Goal: Find specific page/section: Find specific page/section

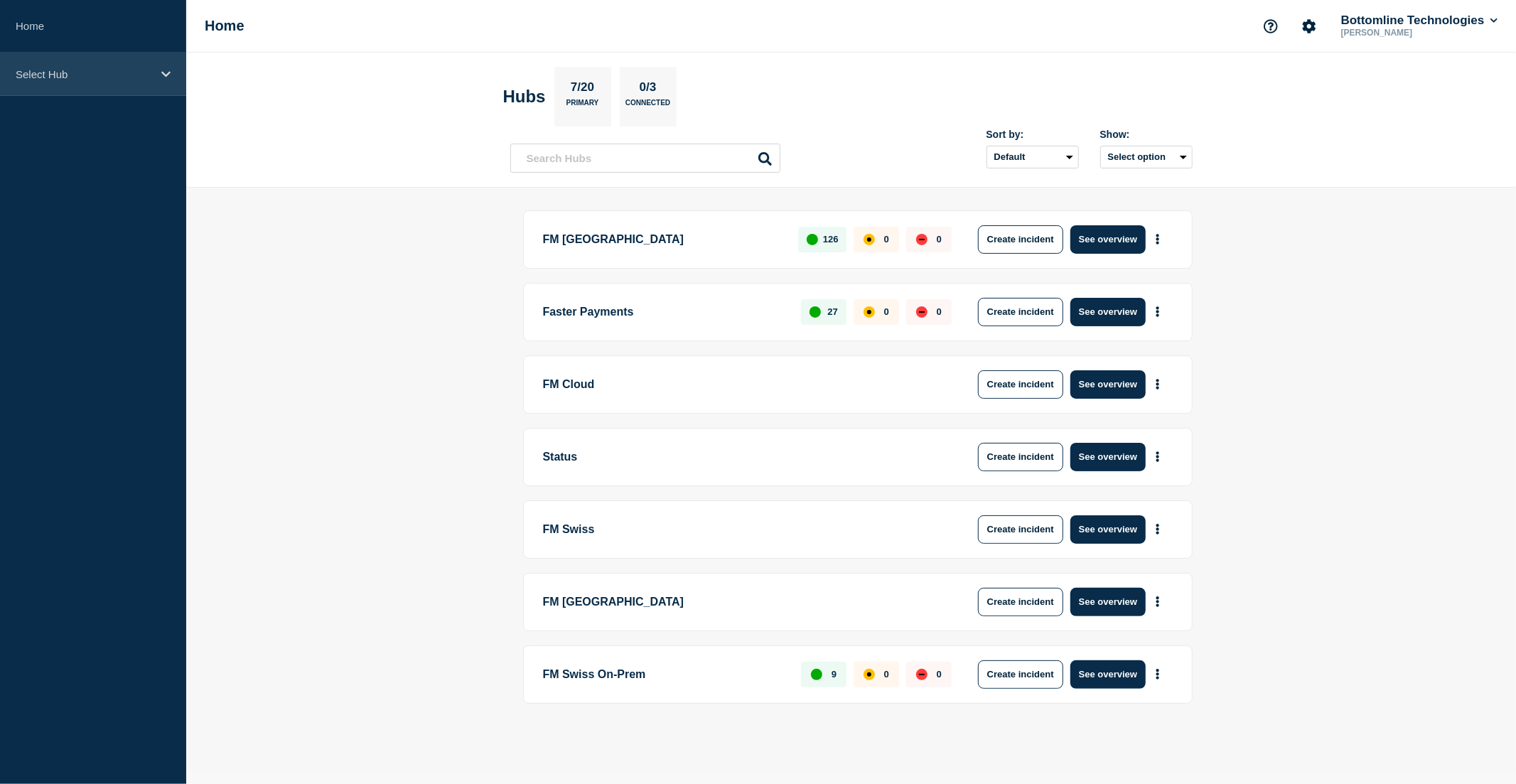
click at [87, 78] on p "Select Hub" at bounding box center [83, 74] width 137 height 12
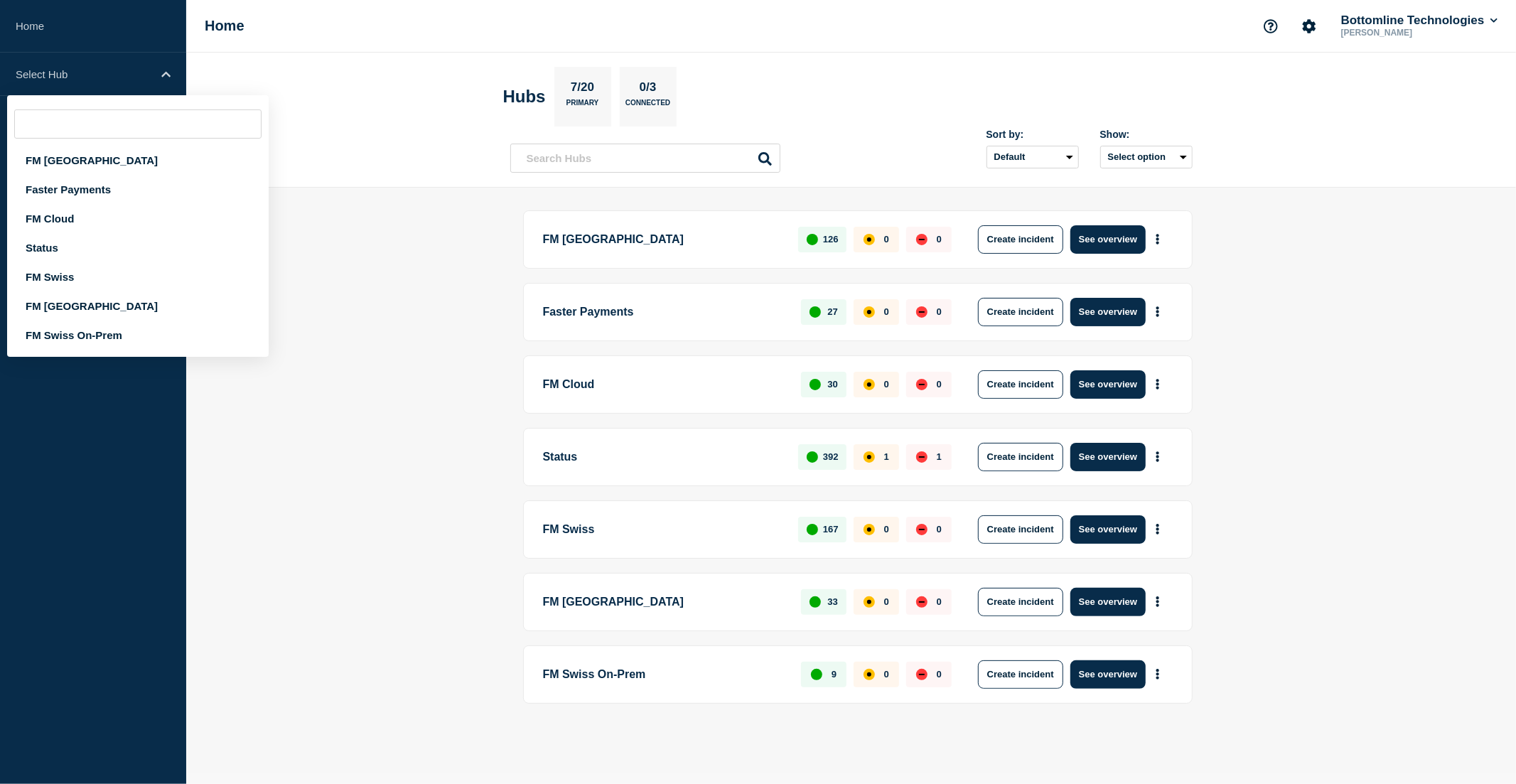
click at [362, 59] on header "Hubs 7/20 Primary 0/3 Connected Sort by: Default Last added Last updated Most a…" at bounding box center [851, 119] width 1330 height 135
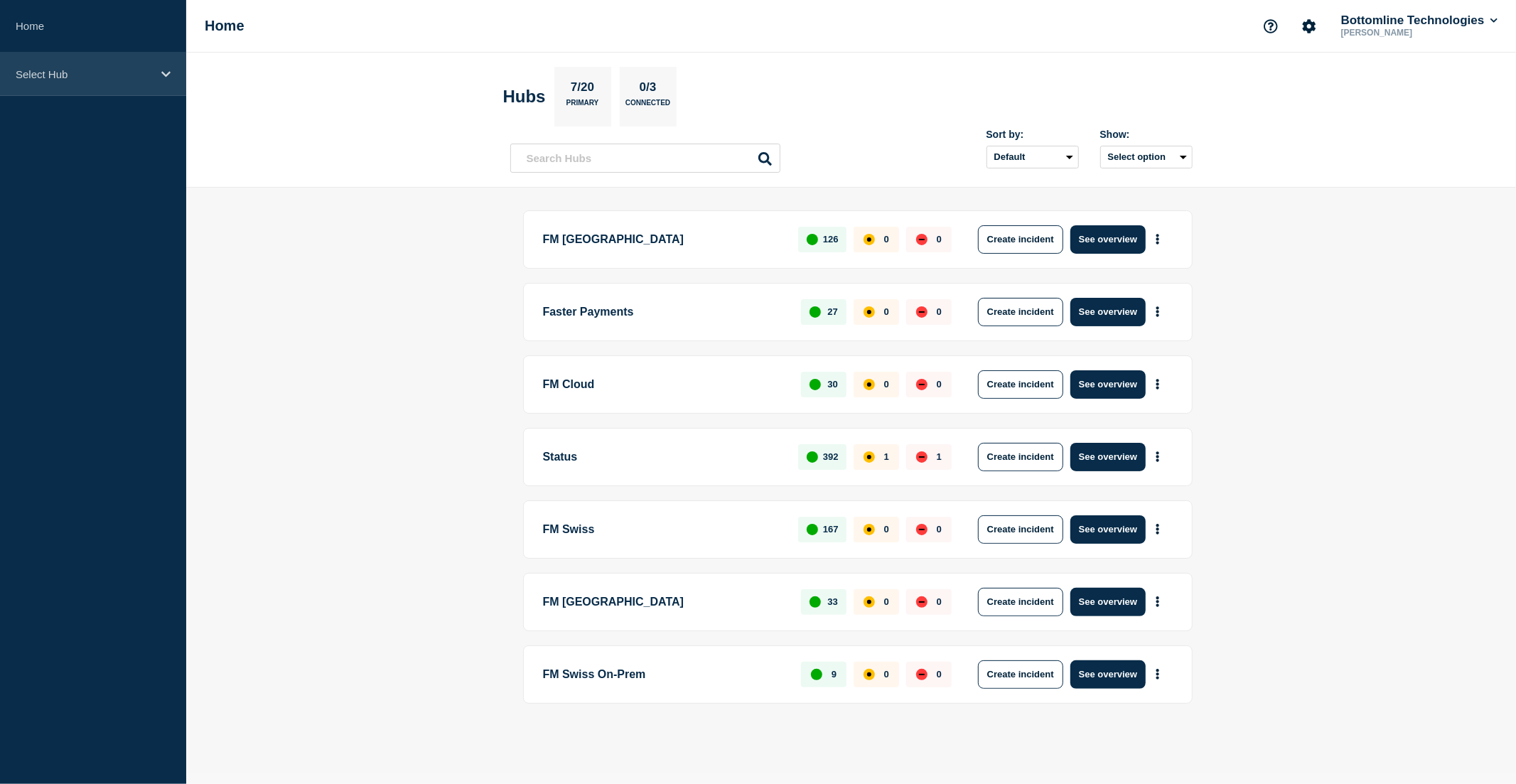
click at [101, 69] on p "Select Hub" at bounding box center [83, 74] width 137 height 12
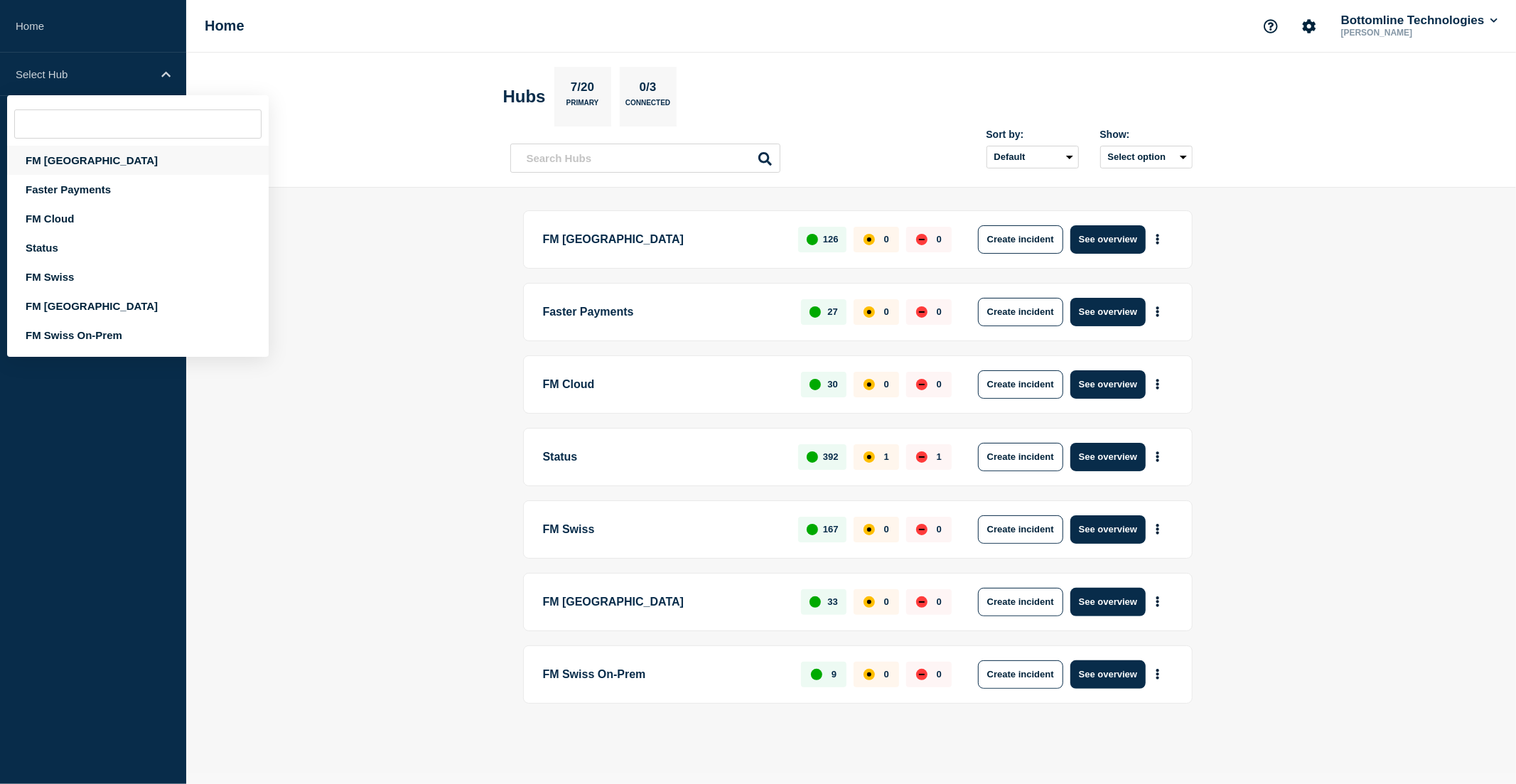
click at [84, 158] on div "FM [GEOGRAPHIC_DATA]" at bounding box center [138, 160] width 262 height 30
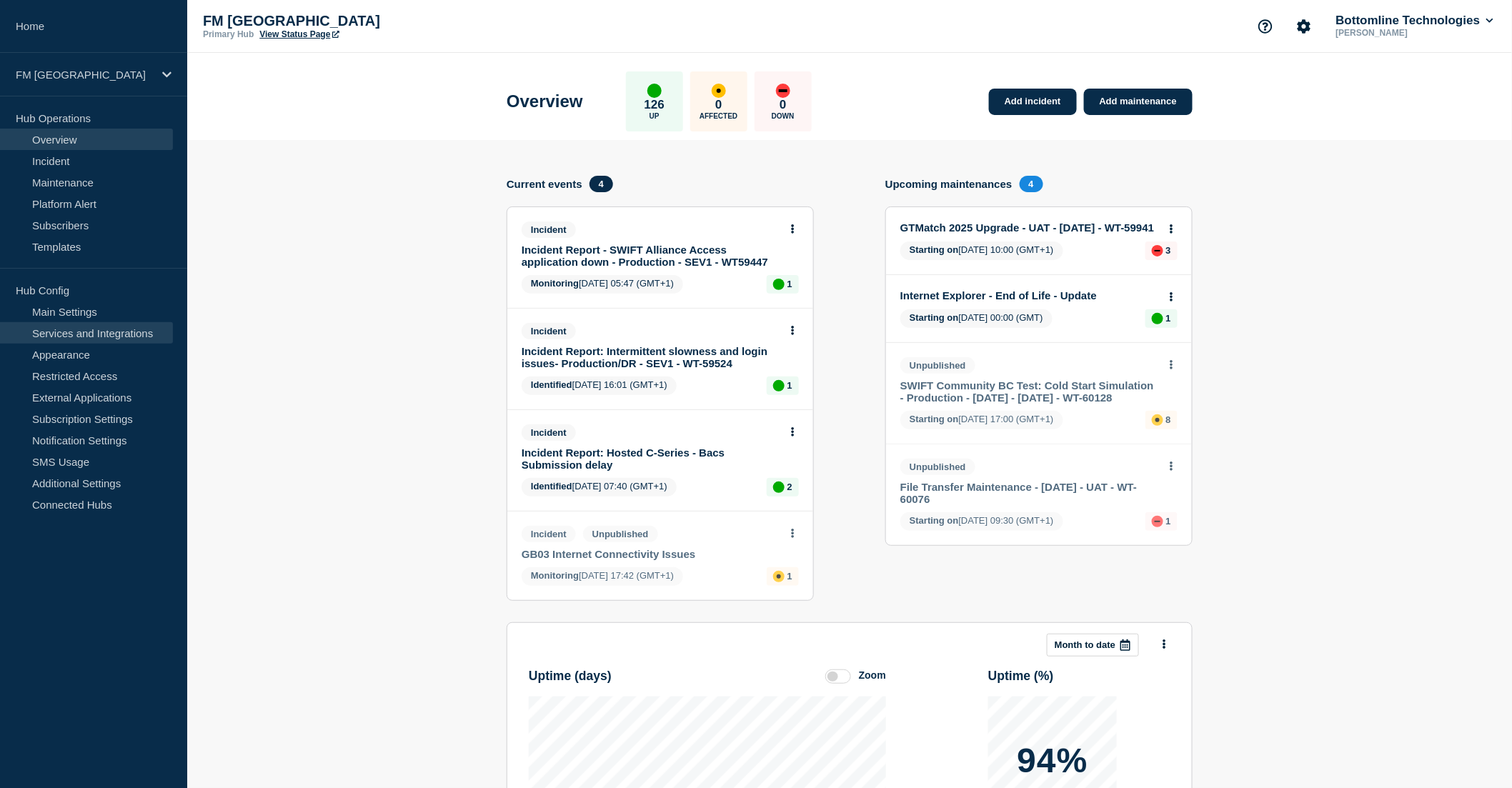
click at [99, 333] on link "Services and Integrations" at bounding box center [86, 333] width 173 height 21
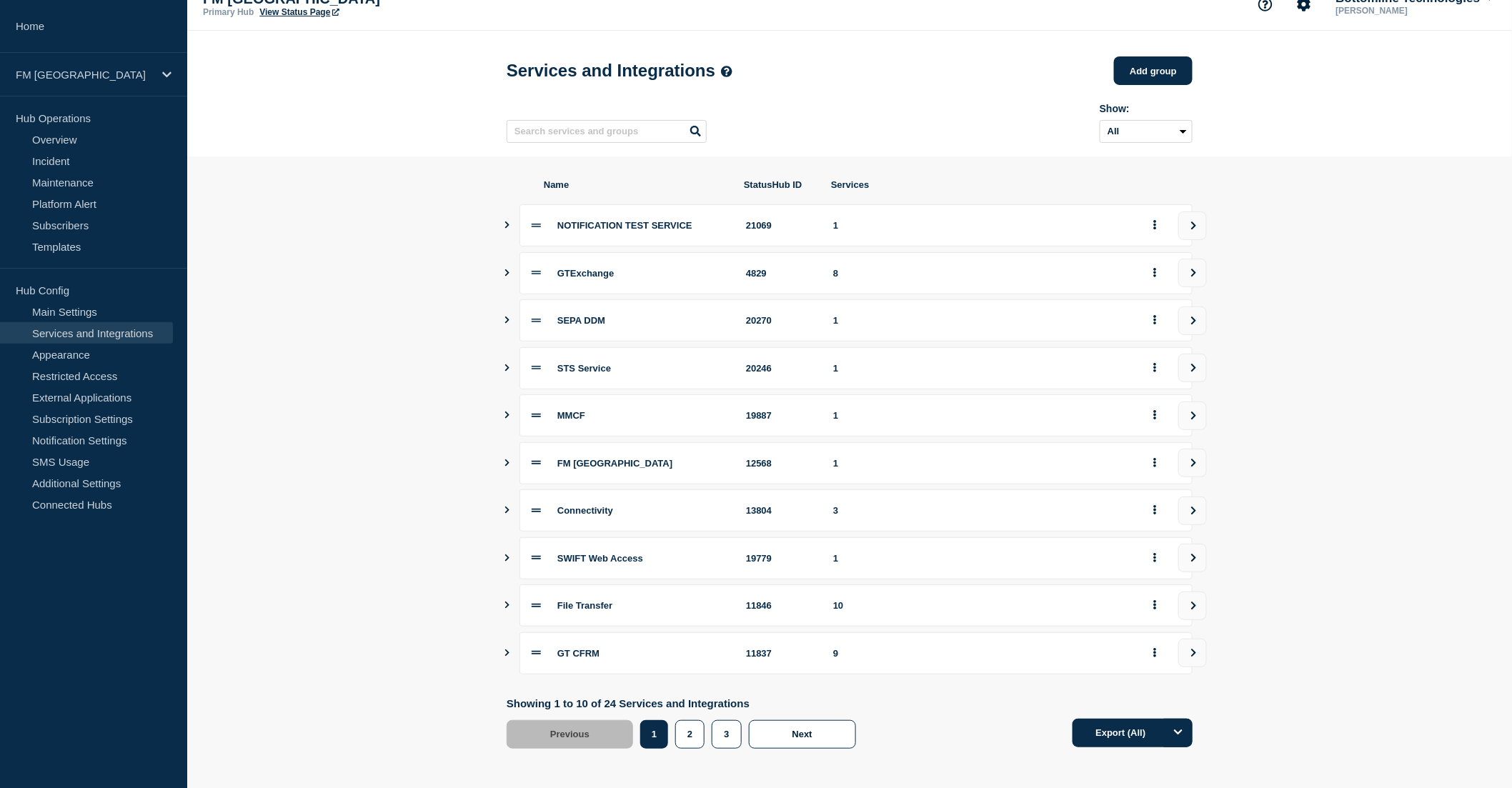
scroll to position [32, 0]
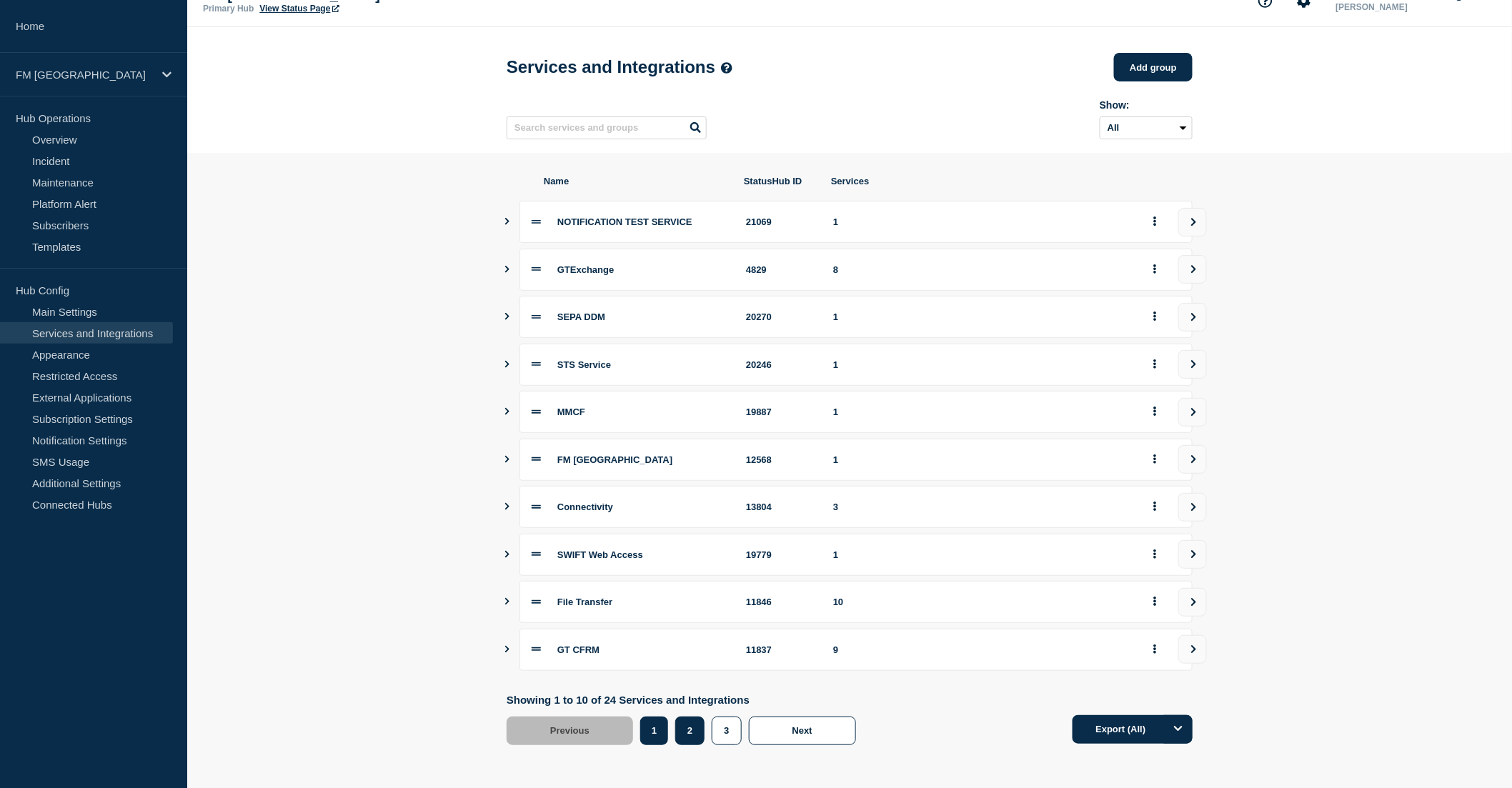
click at [689, 730] on button "2" at bounding box center [689, 730] width 30 height 29
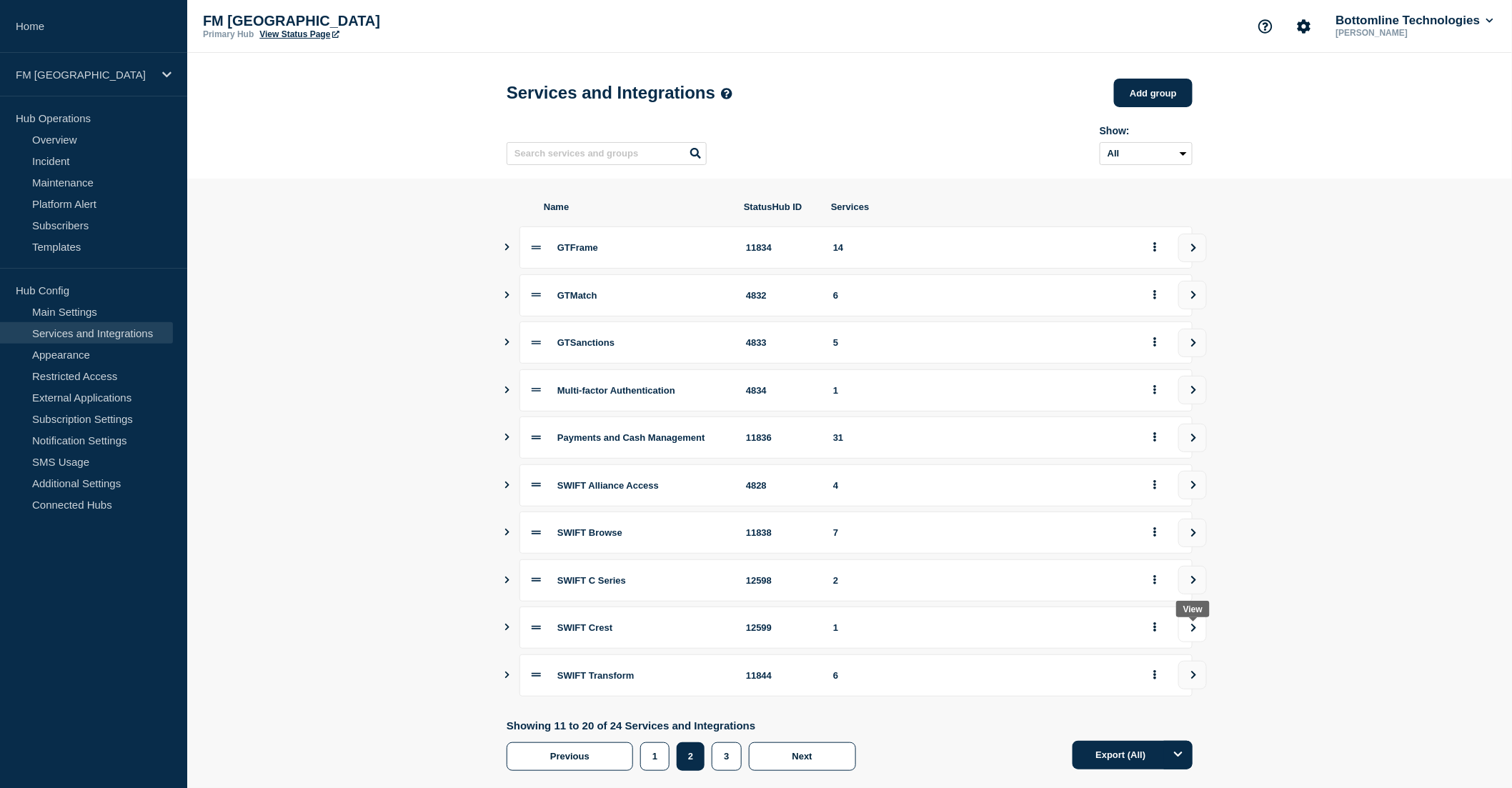
click at [1188, 630] on button "view group" at bounding box center [1192, 628] width 29 height 29
